Goal: Navigation & Orientation: Find specific page/section

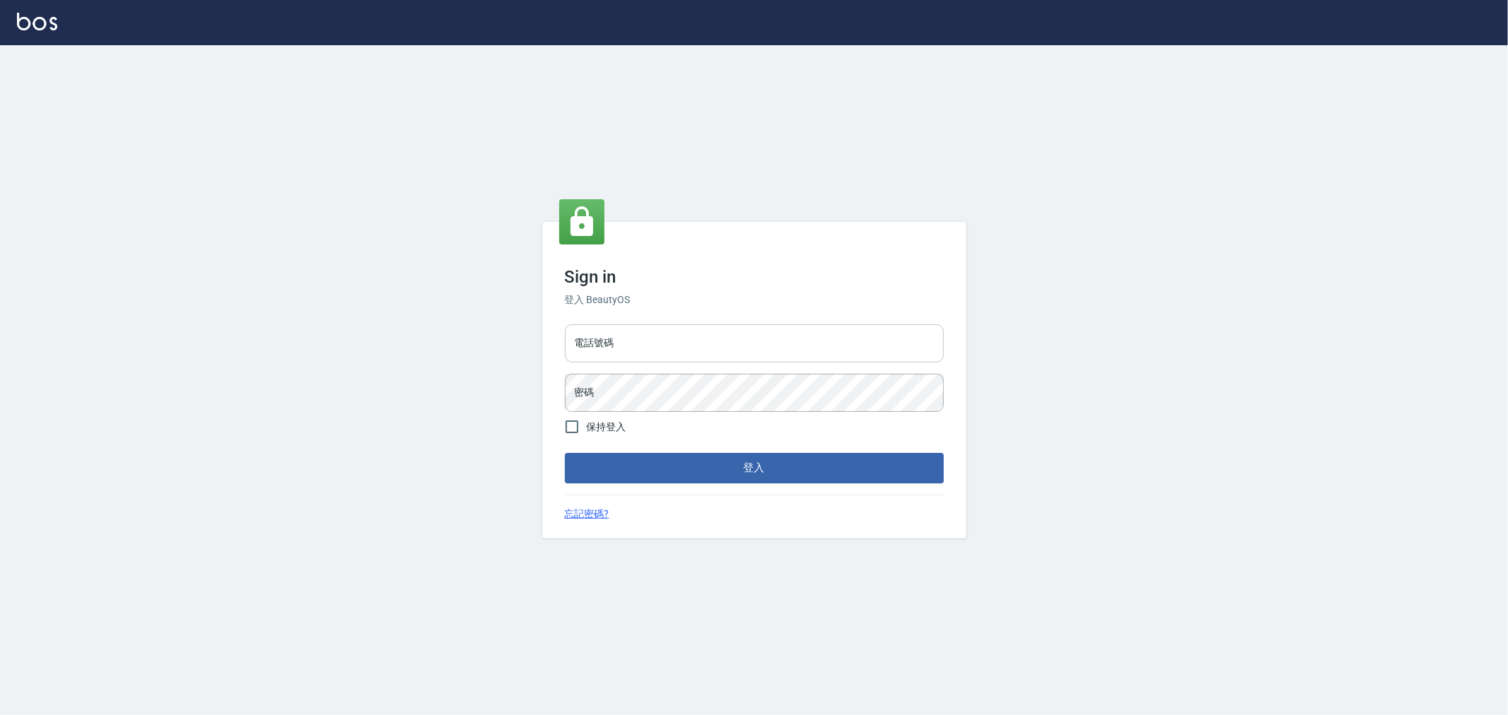
click at [687, 337] on input "電話號碼" at bounding box center [754, 343] width 379 height 38
type input "0222886821"
click at [565, 453] on button "登入" at bounding box center [754, 468] width 379 height 30
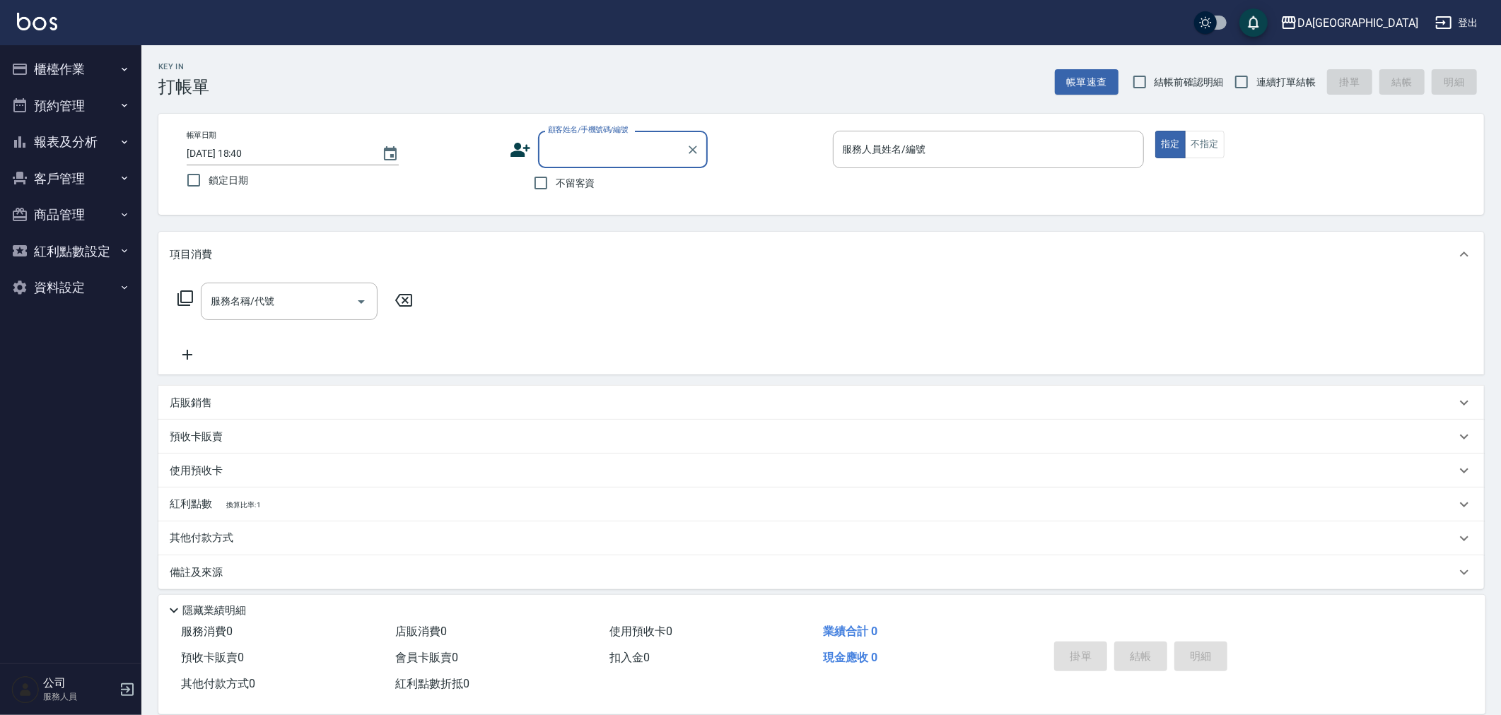
click at [117, 64] on button "櫃檯作業" at bounding box center [71, 69] width 130 height 37
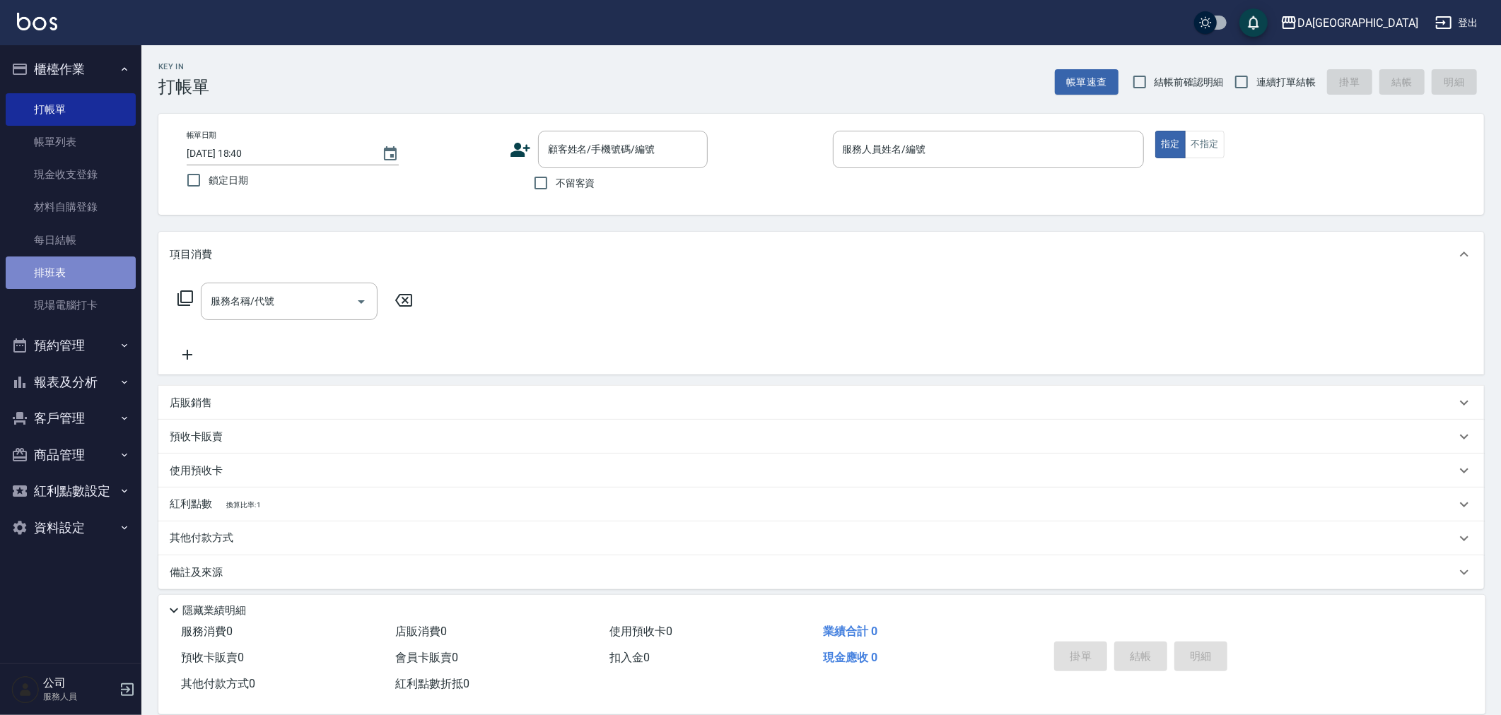
click at [59, 271] on link "排班表" at bounding box center [71, 273] width 130 height 33
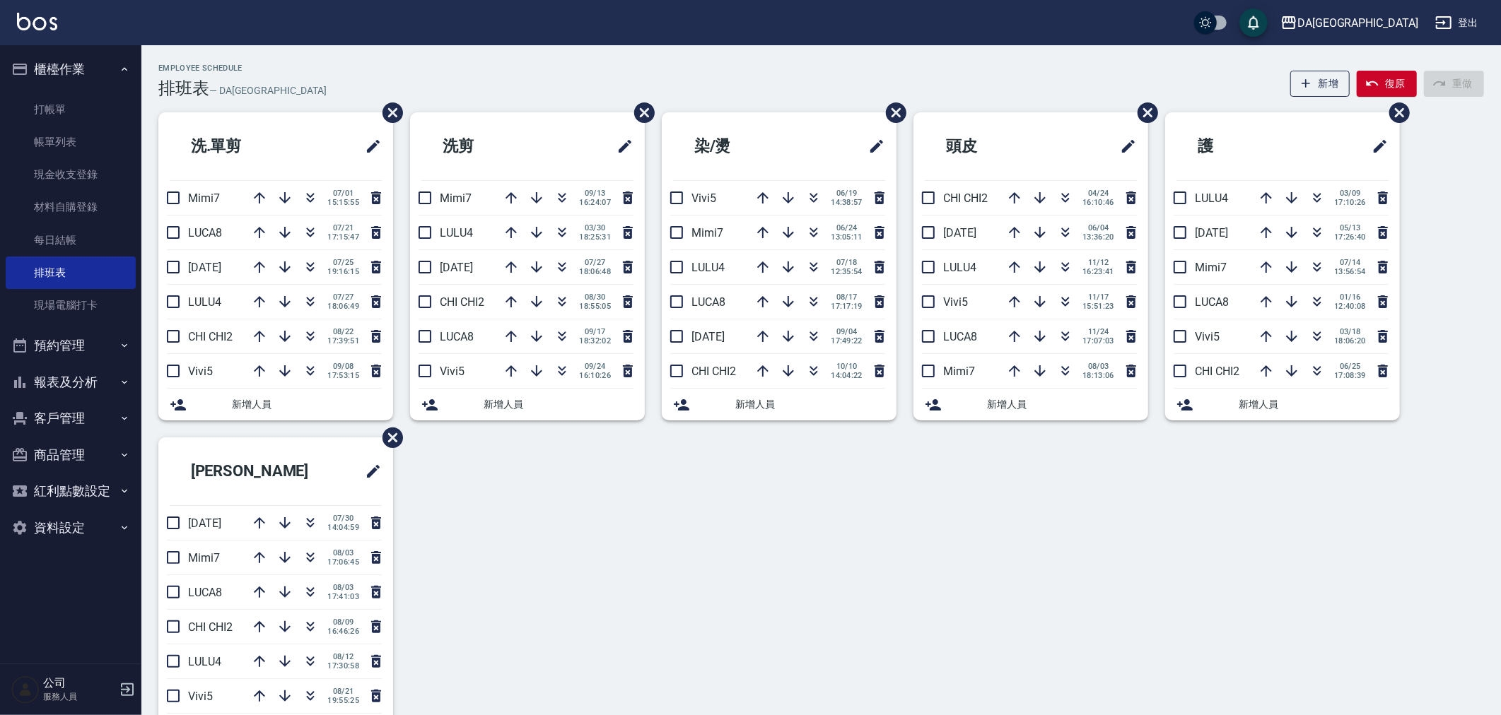
click at [704, 69] on div "Employee Schedule 排班表 — DA[GEOGRAPHIC_DATA] 新增 復原 重做" at bounding box center [820, 81] width 1325 height 35
